Goal: Transaction & Acquisition: Purchase product/service

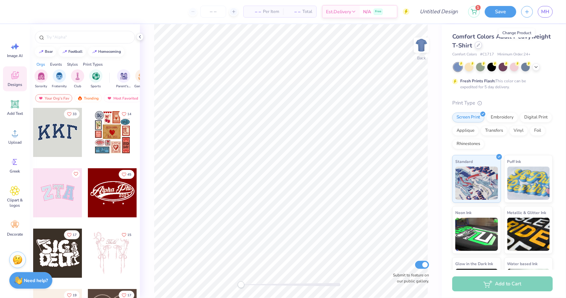
click at [482, 48] on div at bounding box center [478, 44] width 7 height 7
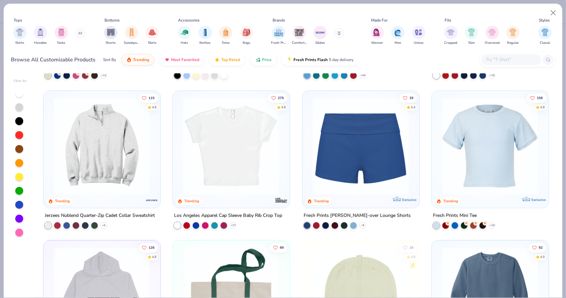
scroll to position [735, 0]
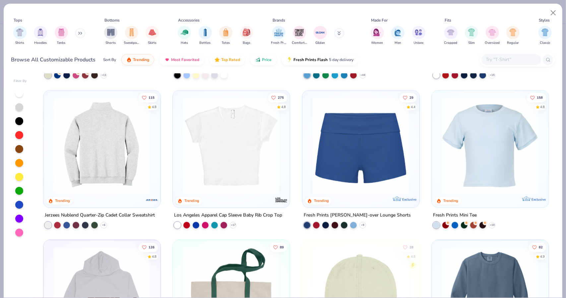
click at [106, 178] on img at bounding box center [101, 145] width 103 height 97
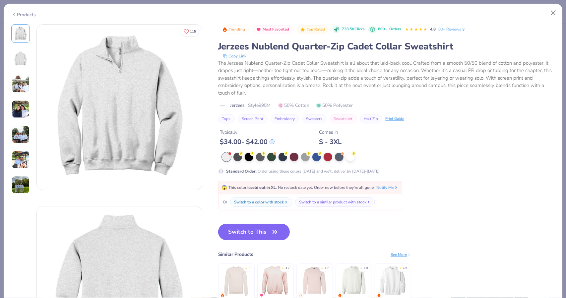
click at [253, 228] on button "Switch to This" at bounding box center [254, 231] width 72 height 17
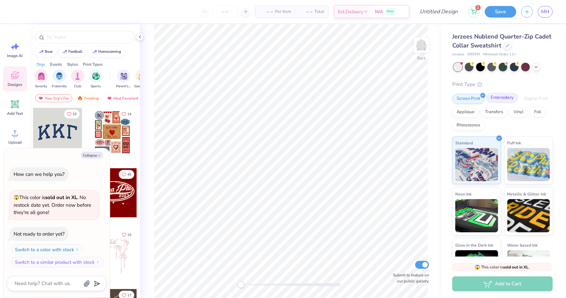
click at [503, 102] on div "Embroidery" at bounding box center [501, 98] width 31 height 10
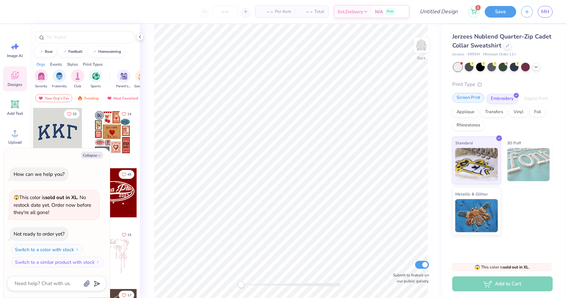
click at [466, 101] on div "Screen Print" at bounding box center [468, 98] width 32 height 10
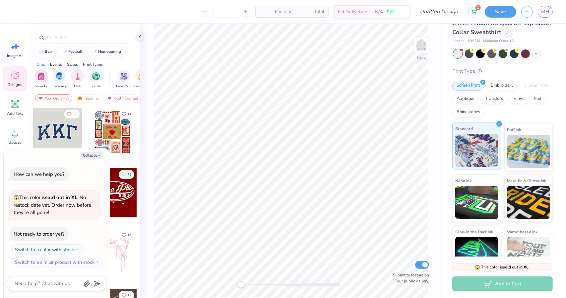
scroll to position [14, 0]
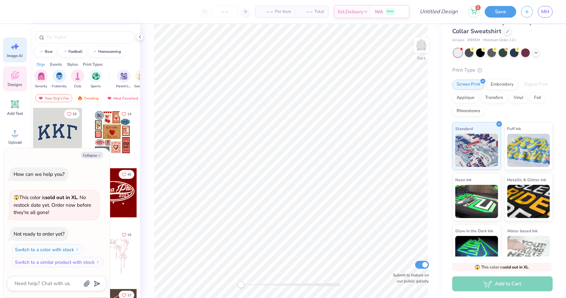
click at [11, 52] on div "Image AI" at bounding box center [15, 49] width 24 height 25
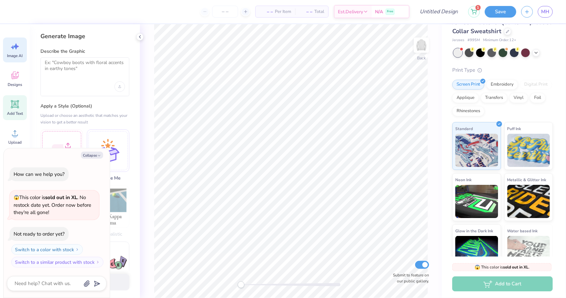
click at [7, 112] on span "Add Text" at bounding box center [15, 113] width 16 height 5
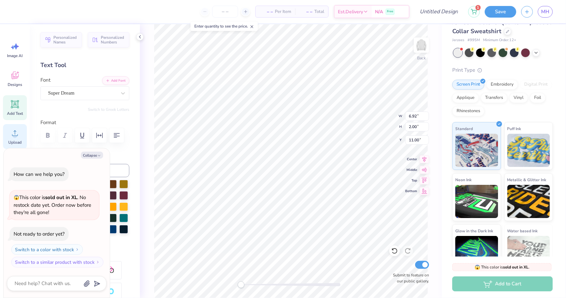
click at [13, 138] on div "Upload" at bounding box center [15, 136] width 24 height 25
click at [114, 157] on label "Color" at bounding box center [84, 155] width 89 height 8
click at [1, 133] on div "Image AI Designs Add Text Upload Greek Clipart & logos Decorate" at bounding box center [15, 160] width 30 height 273
click at [8, 135] on div "Upload" at bounding box center [15, 136] width 24 height 25
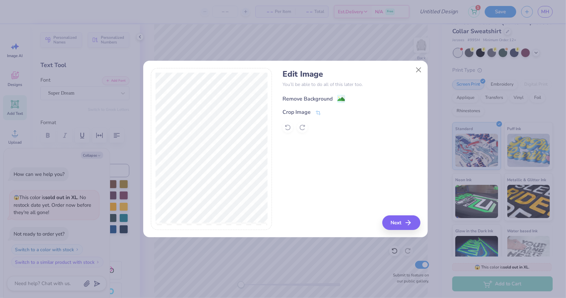
click at [337, 98] on icon at bounding box center [341, 99] width 8 height 8
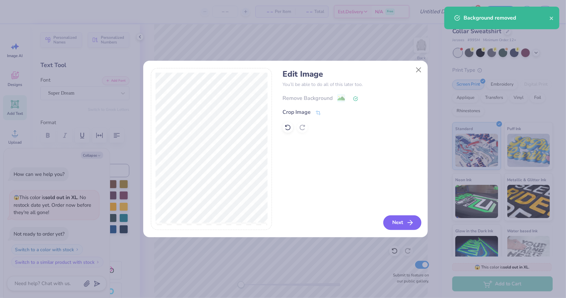
click at [406, 218] on button "Next" at bounding box center [402, 222] width 38 height 15
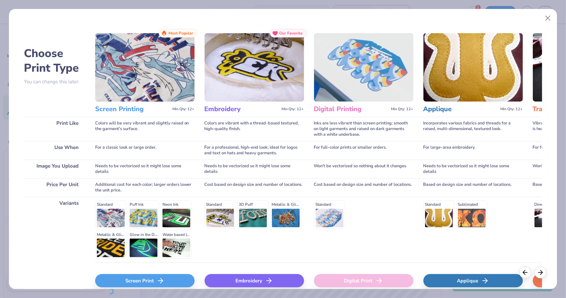
click at [166, 277] on div "Screen Print" at bounding box center [144, 280] width 99 height 13
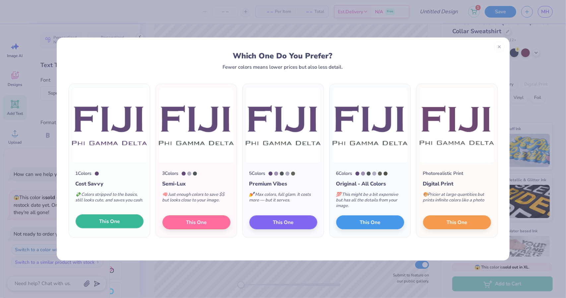
click at [112, 224] on span "This One" at bounding box center [109, 221] width 21 height 8
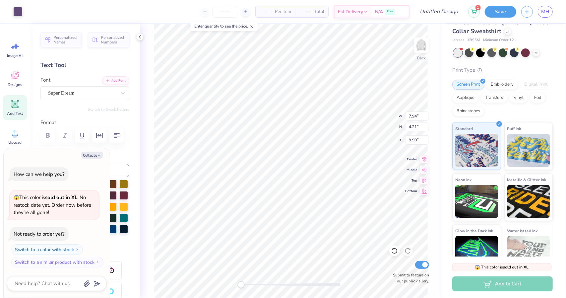
type textarea "x"
type input "4.51"
type input "2.39"
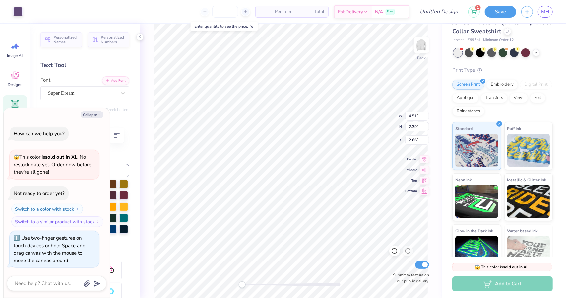
type textarea "x"
type input "2.30"
type input "1.22"
type textarea "x"
type input "2.87"
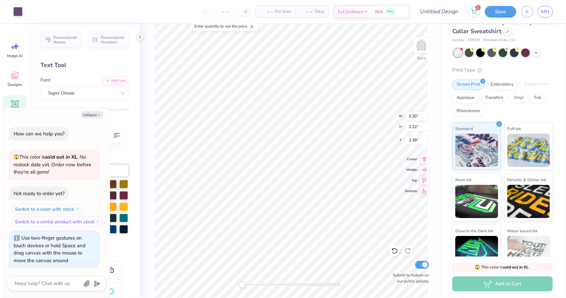
type input "1.52"
type input "3.00"
click at [500, 83] on div "Embroidery" at bounding box center [501, 84] width 31 height 10
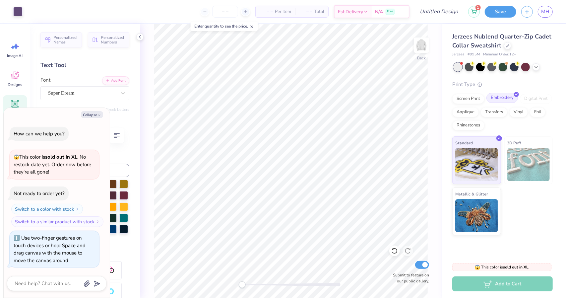
scroll to position [0, 0]
click at [508, 47] on div at bounding box center [507, 44] width 7 height 7
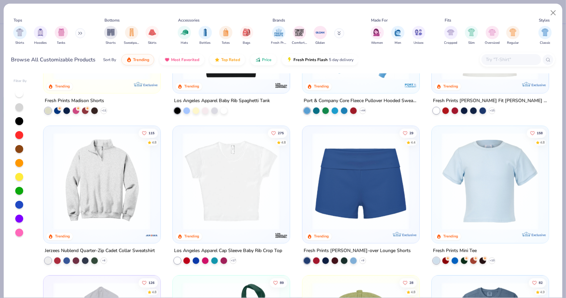
scroll to position [699, 0]
click at [84, 33] on button at bounding box center [80, 33] width 10 height 10
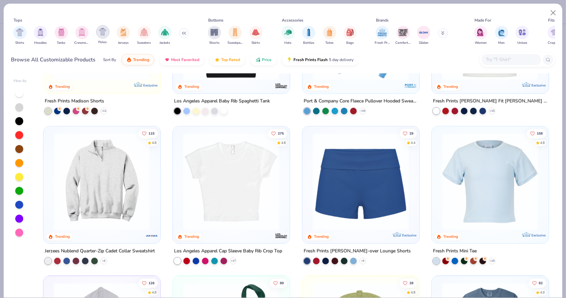
click at [103, 35] on div "filter for Polos" at bounding box center [102, 31] width 13 height 13
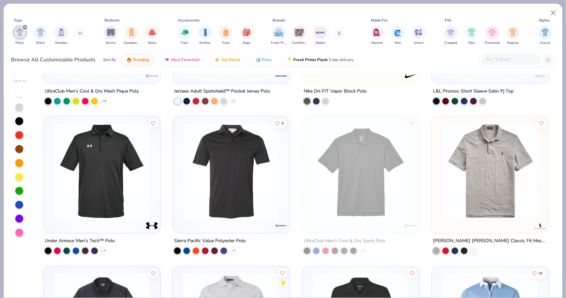
scroll to position [261, 0]
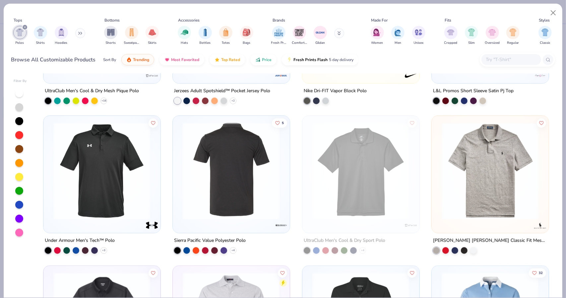
click at [179, 207] on img at bounding box center [127, 170] width 103 height 97
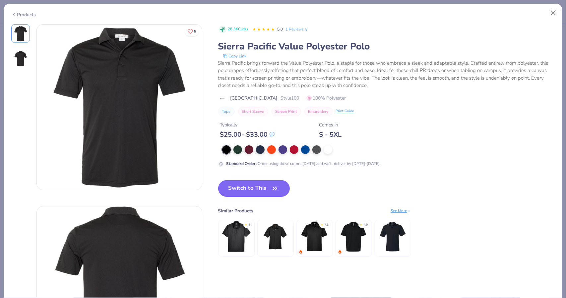
click at [257, 187] on button "Switch to This" at bounding box center [254, 188] width 72 height 17
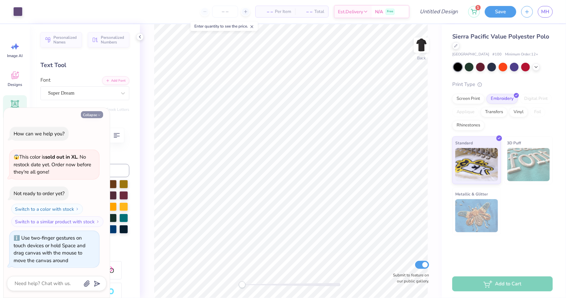
click at [95, 113] on button "Collapse" at bounding box center [92, 114] width 22 height 7
type textarea "x"
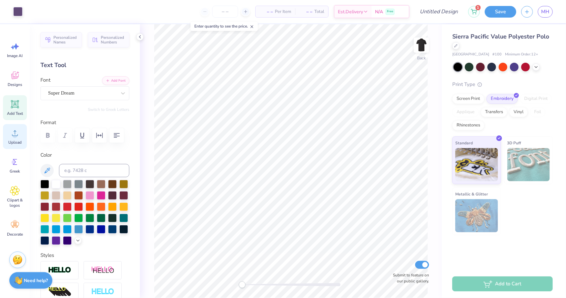
click at [11, 138] on div "Upload" at bounding box center [15, 136] width 24 height 25
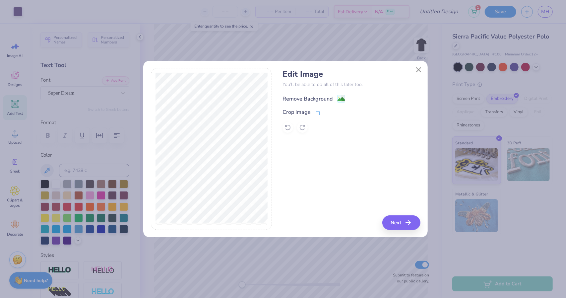
click at [338, 97] on image at bounding box center [340, 98] width 7 height 7
click at [417, 65] on button "Close" at bounding box center [418, 69] width 13 height 13
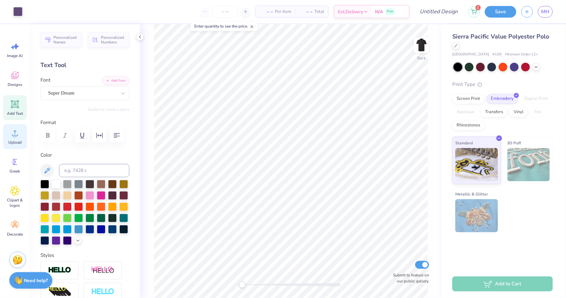
click at [18, 144] on span "Upload" at bounding box center [14, 142] width 13 height 5
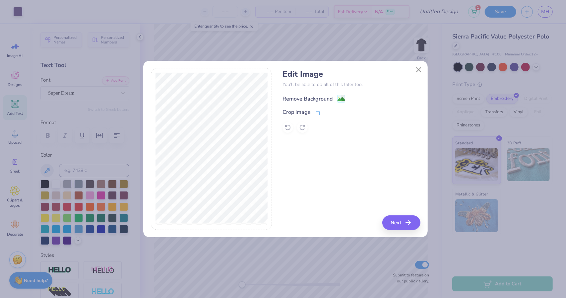
click at [338, 101] on image at bounding box center [340, 98] width 7 height 7
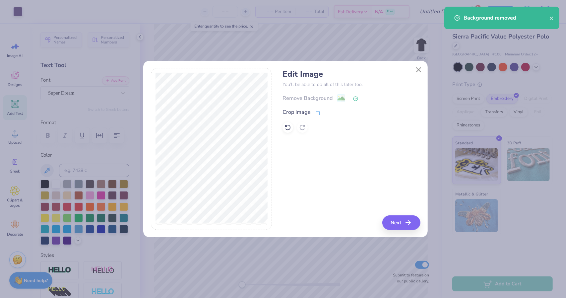
click at [323, 111] on div "Crop Image" at bounding box center [351, 112] width 138 height 8
click at [318, 113] on icon at bounding box center [318, 113] width 6 height 6
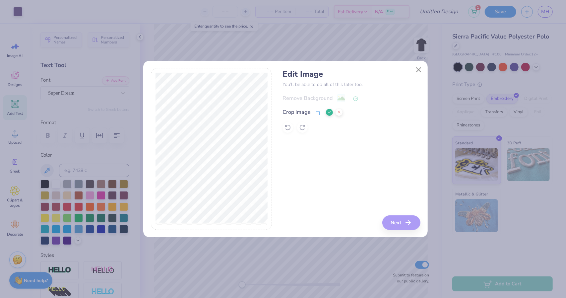
click at [290, 172] on div "Edit Image You’ll be able to do all of this later too. Remove Background Crop I…" at bounding box center [286, 149] width 270 height 162
click at [397, 220] on div "Edit Image You’ll be able to do all of this later too. Remove Background Crop I…" at bounding box center [351, 149] width 138 height 162
click at [320, 185] on div "Edit Image You’ll be able to do all of this later too. Remove Background Crop I…" at bounding box center [351, 149] width 138 height 162
click at [330, 113] on icon at bounding box center [330, 112] width 4 height 4
click at [396, 225] on button "Next" at bounding box center [402, 222] width 38 height 15
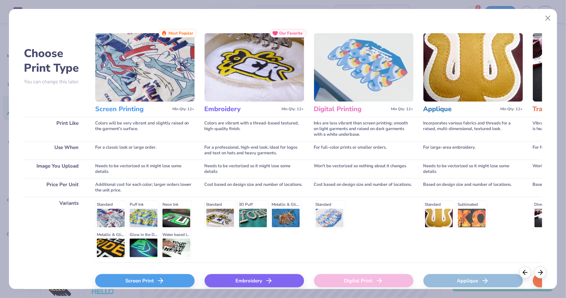
click at [157, 277] on icon at bounding box center [160, 280] width 8 height 8
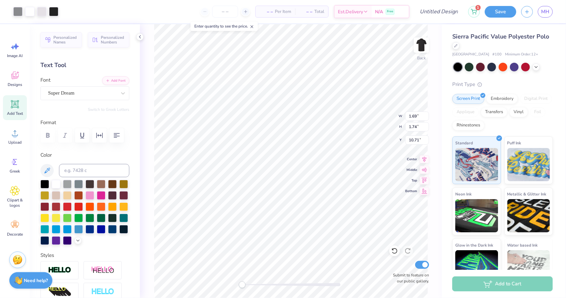
type input "1.69"
type input "1.74"
